Goal: Transaction & Acquisition: Purchase product/service

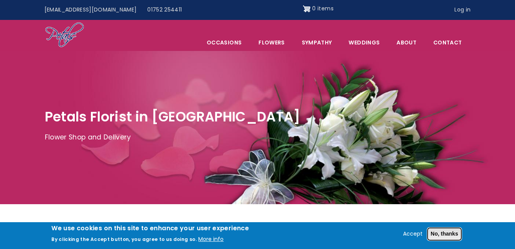
click at [444, 235] on button "No, thanks" at bounding box center [444, 234] width 34 height 13
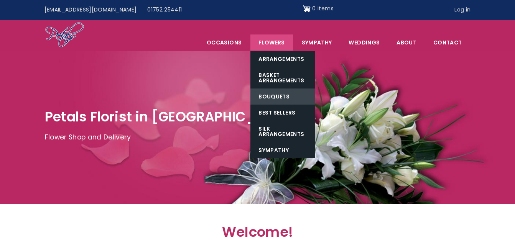
click at [273, 99] on link "Bouquets" at bounding box center [282, 97] width 64 height 16
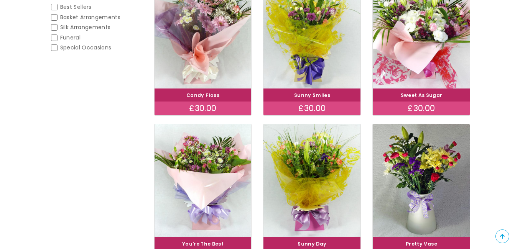
scroll to position [123, 0]
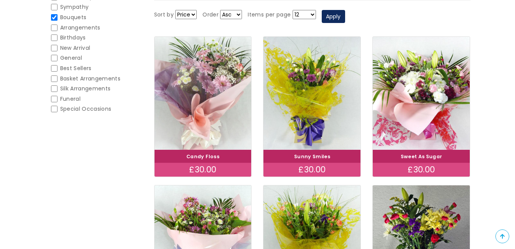
click at [219, 88] on img at bounding box center [202, 93] width 109 height 126
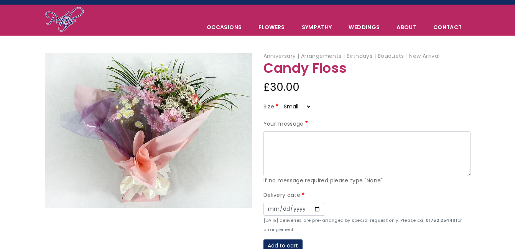
scroll to position [61, 0]
